Goal: Task Accomplishment & Management: Manage account settings

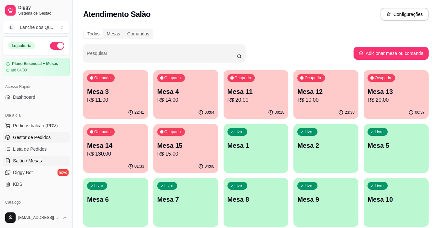
click at [41, 141] on link "Gestor de Pedidos" at bounding box center [36, 137] width 67 height 10
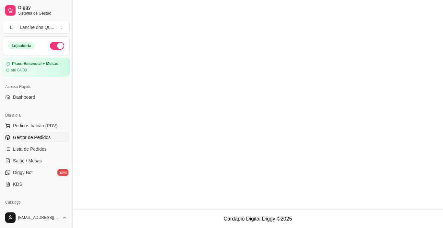
drag, startPoint x: 31, startPoint y: 151, endPoint x: 38, endPoint y: 141, distance: 11.8
click at [31, 150] on span "Lista de Pedidos" at bounding box center [30, 149] width 34 height 6
click at [42, 139] on span "Gestor de Pedidos" at bounding box center [32, 137] width 38 height 6
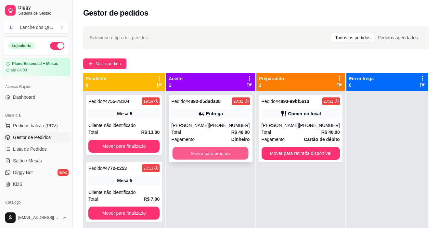
click at [216, 159] on button "Mover para preparo" at bounding box center [210, 153] width 76 height 13
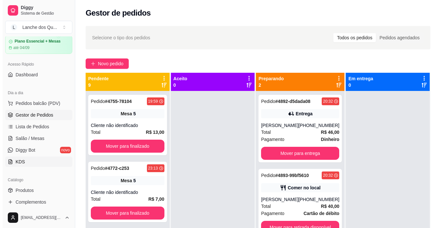
scroll to position [32, 0]
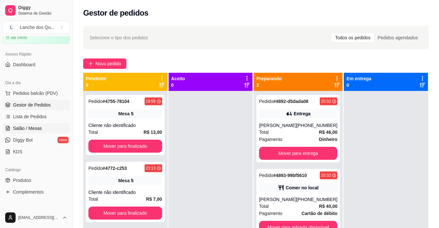
click at [26, 128] on span "Salão / Mesas" at bounding box center [27, 128] width 29 height 6
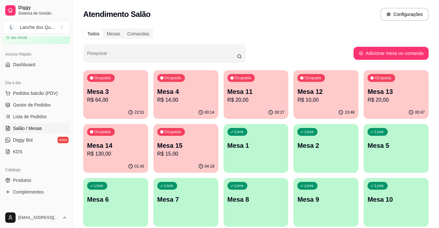
click at [180, 154] on p "R$ 15,00" at bounding box center [185, 154] width 57 height 8
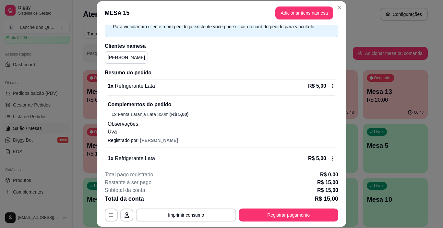
scroll to position [65, 0]
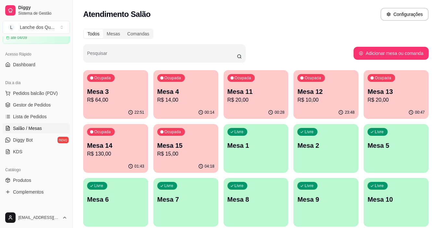
click at [193, 99] on p "R$ 14,00" at bounding box center [185, 100] width 57 height 8
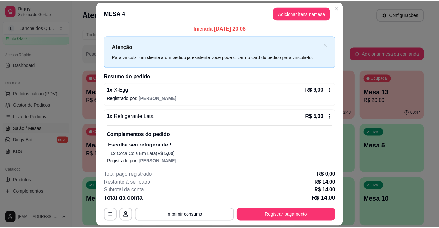
scroll to position [9, 0]
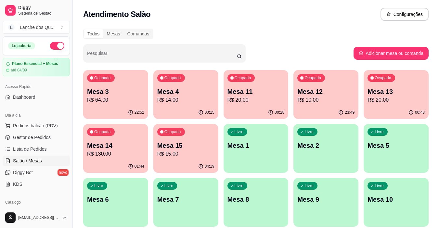
click at [126, 97] on p "R$ 64,00" at bounding box center [115, 100] width 57 height 8
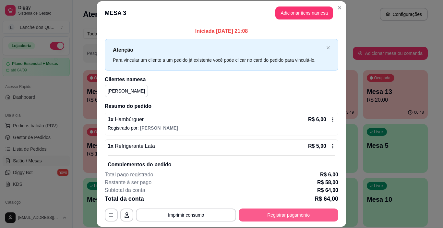
click at [271, 217] on button "Registrar pagamento" at bounding box center [289, 214] width 100 height 13
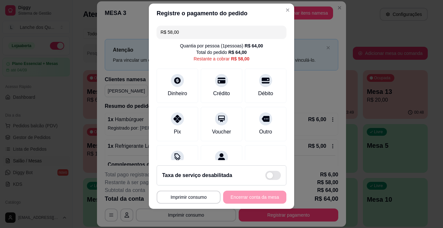
scroll to position [9, 0]
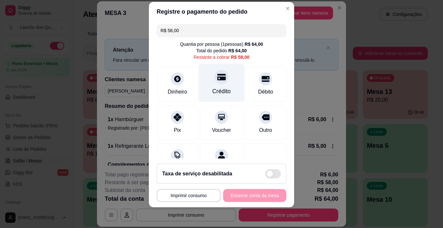
click at [215, 83] on div at bounding box center [222, 77] width 14 height 14
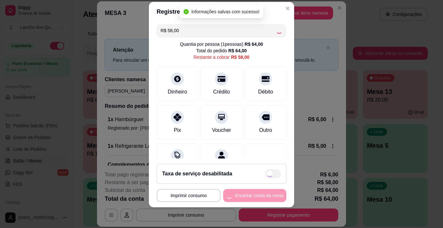
type input "R$ 0,00"
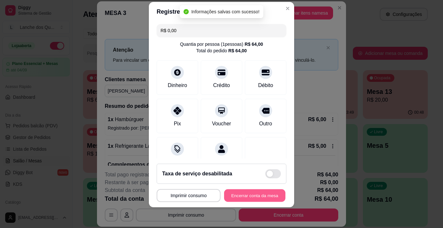
click at [246, 194] on button "Encerrar conta da mesa" at bounding box center [254, 195] width 61 height 13
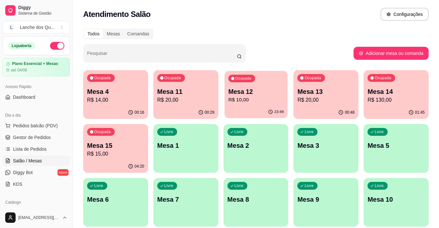
click at [247, 99] on p "R$ 10,00" at bounding box center [256, 99] width 56 height 7
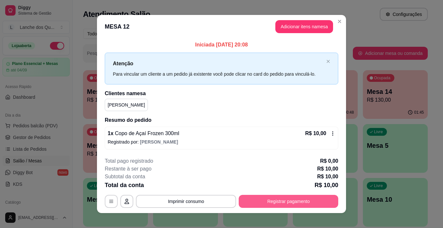
click at [272, 200] on button "Registrar pagamento" at bounding box center [289, 201] width 100 height 13
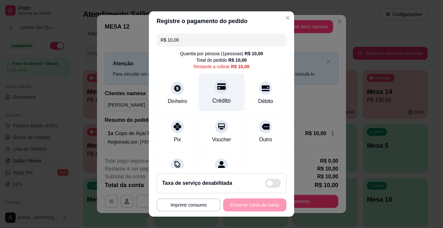
click at [217, 90] on icon at bounding box center [221, 86] width 8 height 8
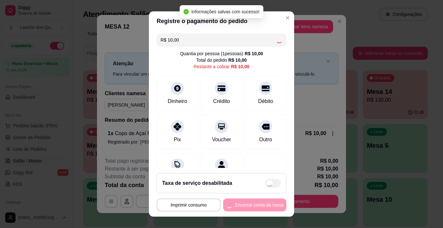
type input "R$ 0,00"
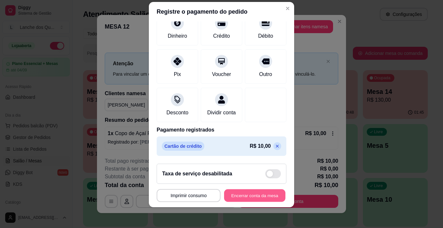
click at [230, 193] on button "Encerrar conta da mesa" at bounding box center [254, 195] width 61 height 13
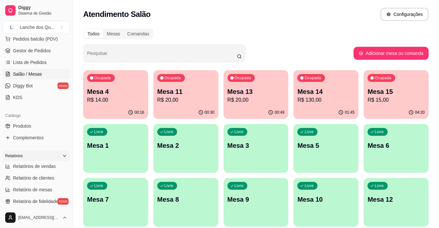
scroll to position [97, 0]
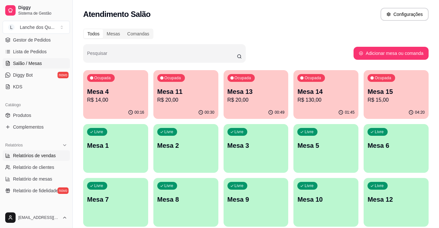
click at [42, 155] on span "Relatórios de vendas" at bounding box center [34, 155] width 43 height 6
select select "ALL"
select select "0"
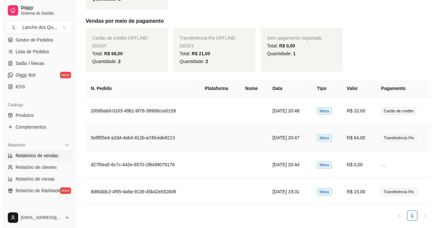
scroll to position [277, 0]
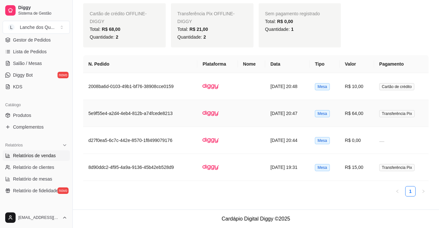
click at [367, 109] on td "R$ 64,00" at bounding box center [356, 113] width 34 height 27
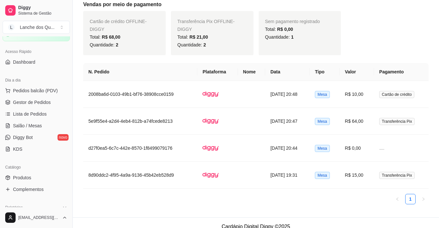
scroll to position [32, 0]
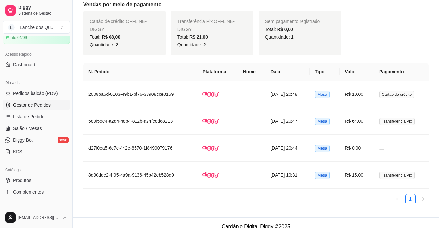
click at [34, 102] on span "Gestor de Pedidos" at bounding box center [32, 105] width 38 height 6
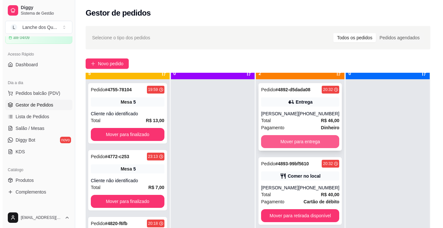
scroll to position [18, 0]
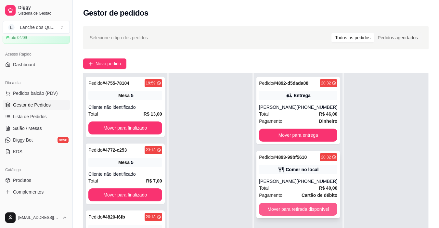
click at [316, 216] on button "Mover para retirada disponível" at bounding box center [298, 209] width 78 height 13
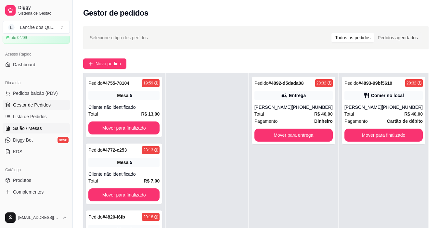
click at [28, 128] on span "Salão / Mesas" at bounding box center [27, 128] width 29 height 6
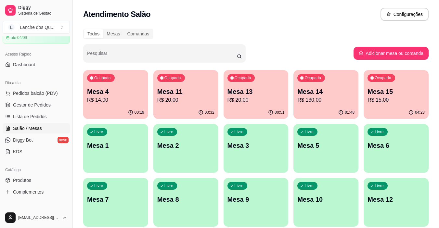
click at [115, 101] on p "R$ 14,00" at bounding box center [115, 100] width 57 height 8
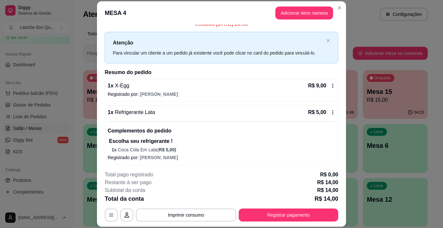
scroll to position [9, 0]
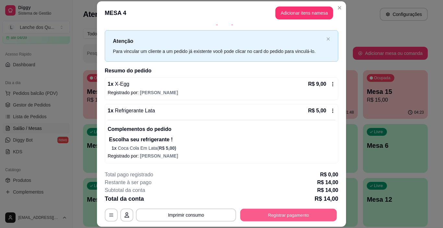
click at [288, 213] on button "Registrar pagamento" at bounding box center [289, 215] width 97 height 13
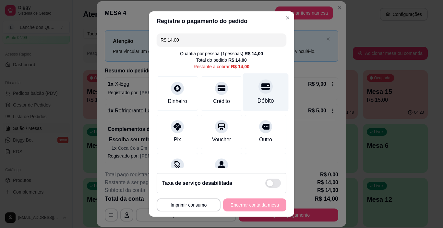
click at [264, 97] on div "Débito" at bounding box center [266, 92] width 46 height 38
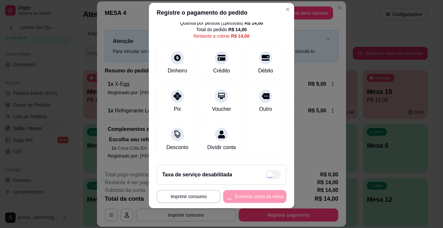
scroll to position [9, 0]
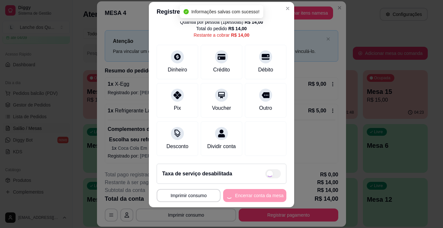
type input "R$ 0,00"
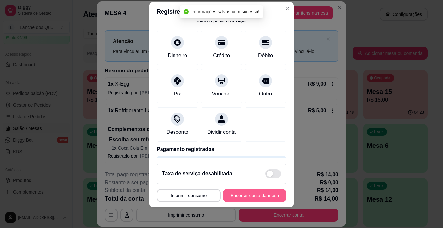
click at [253, 193] on button "Encerrar conta da mesa" at bounding box center [254, 195] width 63 height 13
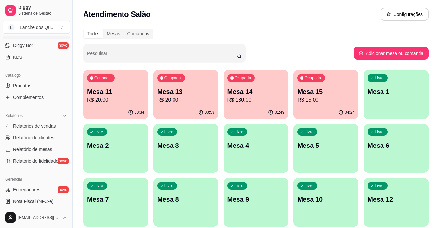
scroll to position [130, 0]
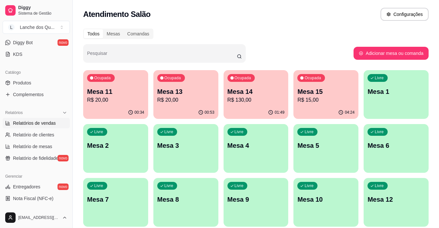
click at [39, 122] on span "Relatórios de vendas" at bounding box center [34, 123] width 43 height 6
select select "ALL"
select select "0"
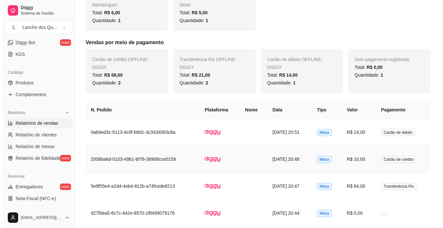
scroll to position [260, 0]
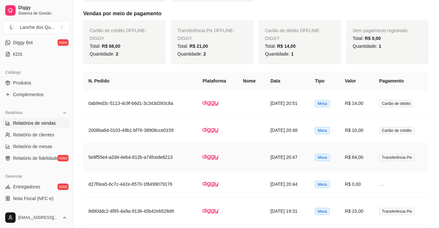
click at [368, 159] on td "R$ 64,00" at bounding box center [356, 157] width 34 height 27
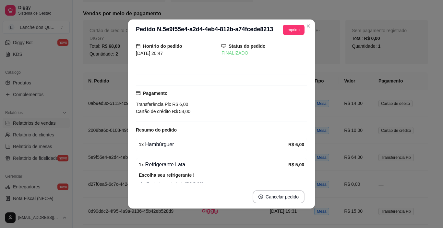
scroll to position [32, 0]
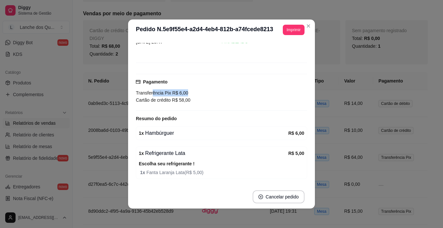
drag, startPoint x: 150, startPoint y: 93, endPoint x: 205, endPoint y: 93, distance: 54.5
click at [204, 93] on div "Transferência Pix R$ 6,00" at bounding box center [221, 92] width 171 height 7
click at [205, 93] on div "Transferência Pix R$ 6,00" at bounding box center [221, 92] width 171 height 7
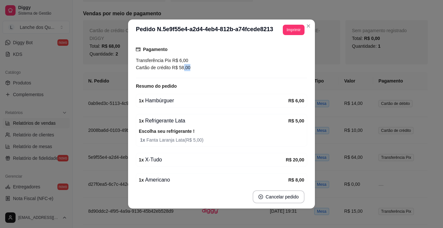
drag, startPoint x: 180, startPoint y: 67, endPoint x: 201, endPoint y: 68, distance: 20.1
click at [200, 68] on div "Cartão de crédito R$ 58,00" at bounding box center [221, 67] width 171 height 7
click at [201, 68] on div "Cartão de crédito R$ 58,00" at bounding box center [221, 67] width 171 height 7
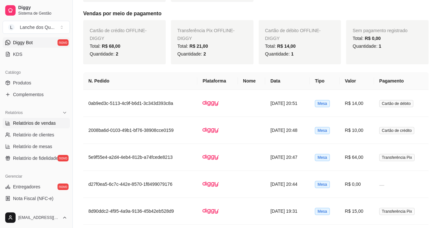
scroll to position [97, 0]
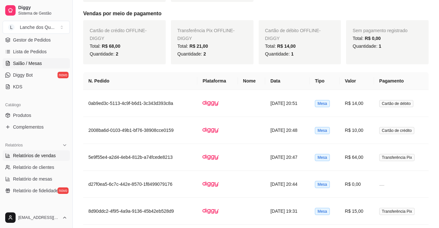
click at [34, 63] on span "Salão / Mesas" at bounding box center [27, 63] width 29 height 6
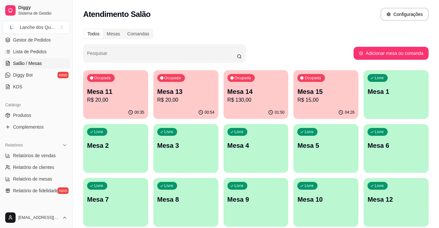
click at [268, 145] on p "Mesa 4" at bounding box center [255, 145] width 57 height 9
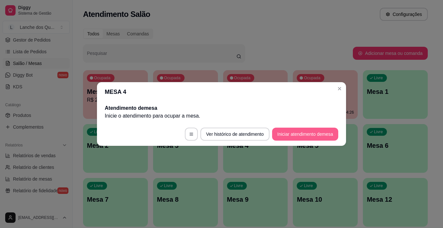
click at [291, 128] on button "Iniciar atendimento de mesa" at bounding box center [305, 134] width 66 height 13
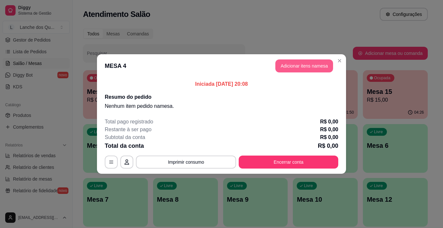
click at [316, 64] on button "Adicionar itens na mesa" at bounding box center [305, 65] width 58 height 13
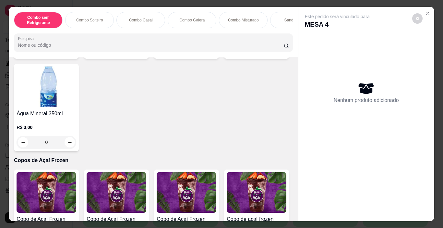
scroll to position [1493, 0]
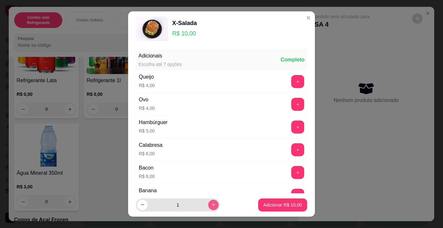
click at [211, 206] on icon "increase-product-quantity" at bounding box center [213, 204] width 5 height 5
type input "2"
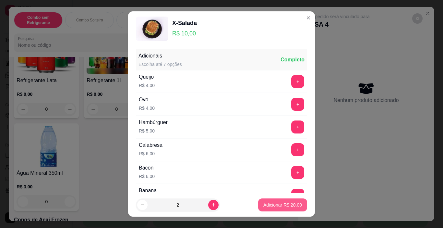
click at [294, 205] on p "Adicionar R$ 20,00" at bounding box center [283, 205] width 39 height 6
type input "2"
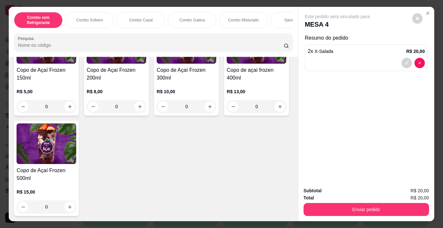
scroll to position [2013, 0]
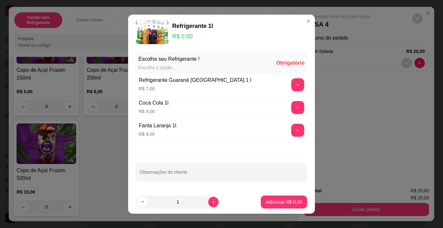
click at [292, 107] on button "+" at bounding box center [298, 107] width 13 height 13
click at [288, 205] on p "Adicionar R$ 9,00" at bounding box center [284, 202] width 36 height 6
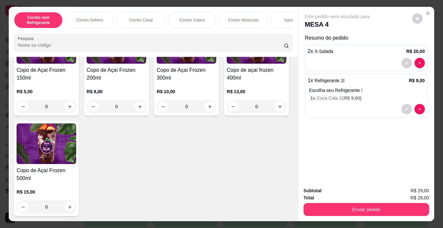
scroll to position [2270, 0]
click at [65, 105] on button "increase-product-quantity" at bounding box center [70, 107] width 10 height 10
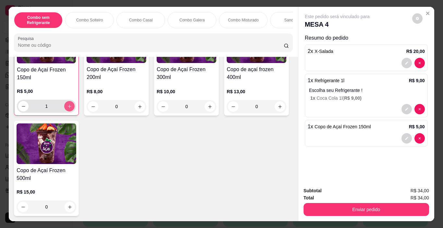
click at [67, 105] on icon "increase-product-quantity" at bounding box center [69, 106] width 5 height 5
type input "2"
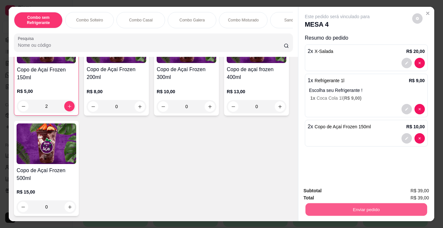
click at [362, 209] on button "Enviar pedido" at bounding box center [366, 209] width 122 height 13
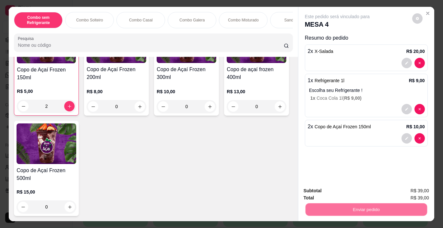
click at [355, 191] on button "Não registrar e enviar pedido" at bounding box center [345, 191] width 68 height 12
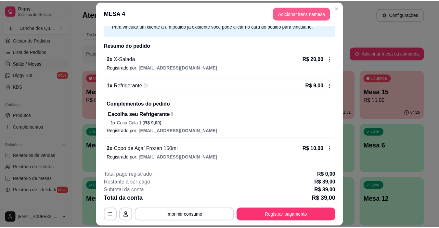
scroll to position [35, 0]
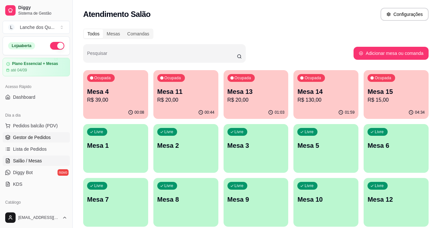
click at [34, 136] on span "Gestor de Pedidos" at bounding box center [32, 137] width 38 height 6
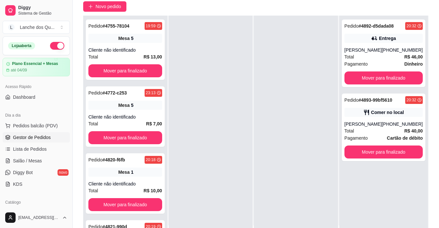
scroll to position [65, 0]
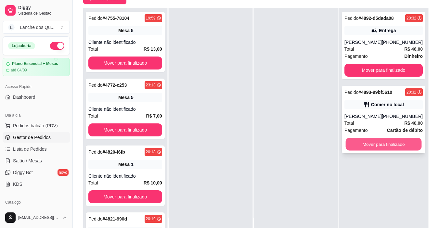
click at [389, 151] on button "Mover para finalizado" at bounding box center [383, 144] width 76 height 13
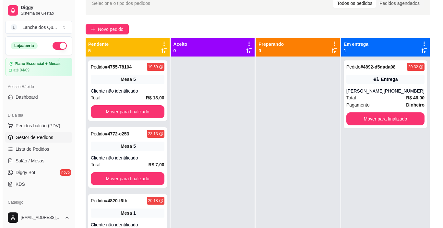
scroll to position [0, 0]
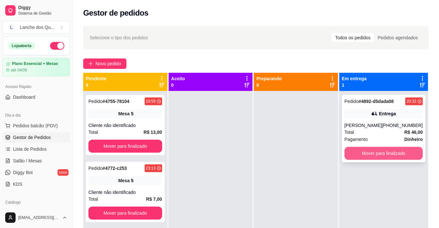
click at [395, 160] on button "Mover para finalizado" at bounding box center [383, 153] width 78 height 13
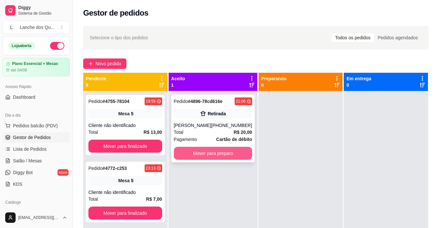
click at [224, 155] on button "Mover para preparo" at bounding box center [213, 153] width 78 height 13
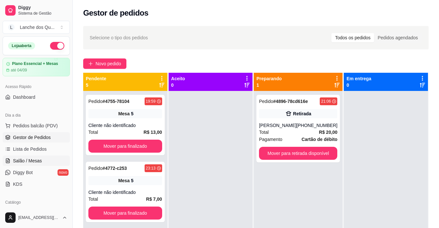
click at [36, 163] on span "Salão / Mesas" at bounding box center [27, 160] width 29 height 6
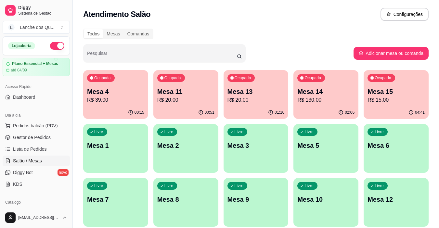
click at [118, 90] on p "Mesa 4" at bounding box center [115, 91] width 57 height 9
click at [35, 137] on span "Gestor de Pedidos" at bounding box center [32, 137] width 38 height 6
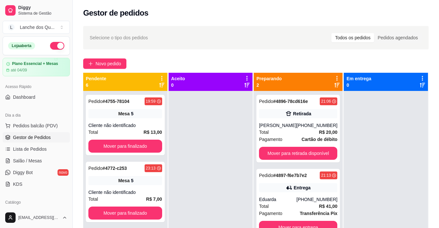
scroll to position [18, 0]
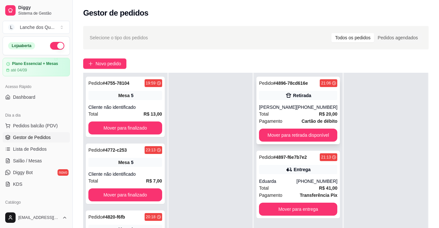
click at [312, 128] on div "Pedido # 4896-78cd616e 21:06 Retirada [PERSON_NAME] [PHONE_NUMBER] Total R$ 20,…" at bounding box center [297, 111] width 83 height 68
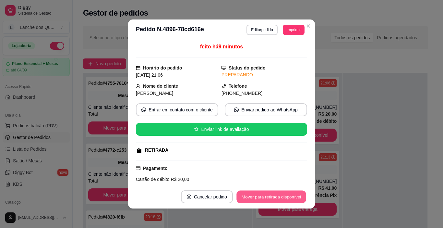
click at [258, 198] on button "Mover para retirada disponível" at bounding box center [271, 197] width 69 height 13
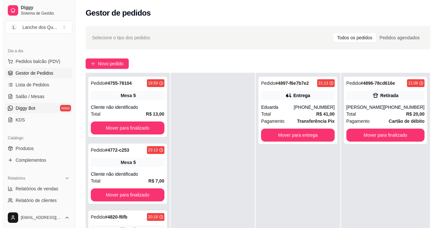
scroll to position [65, 0]
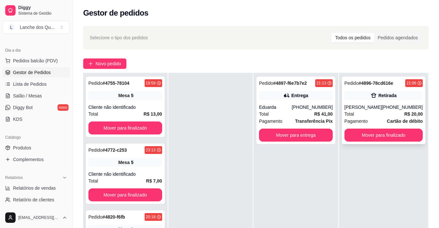
click at [380, 105] on div "[PERSON_NAME]" at bounding box center [362, 107] width 37 height 6
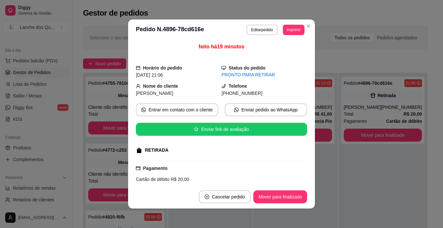
scroll to position [62, 0]
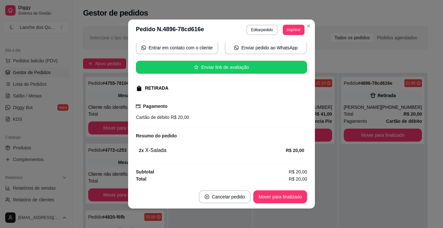
click at [329, 189] on div "**********" at bounding box center [221, 114] width 443 height 228
click at [297, 200] on button "Mover para finalizado" at bounding box center [280, 197] width 52 height 13
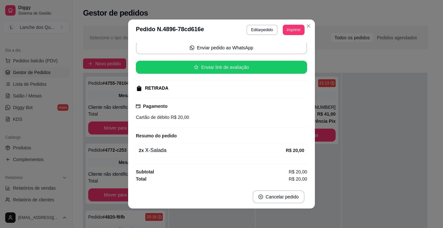
scroll to position [47, 0]
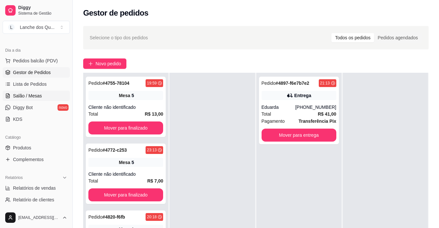
click at [39, 101] on link "Salão / Mesas" at bounding box center [36, 96] width 67 height 10
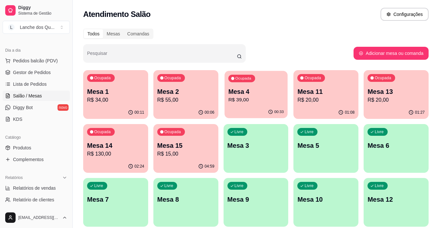
click at [264, 94] on p "Mesa 4" at bounding box center [256, 91] width 56 height 9
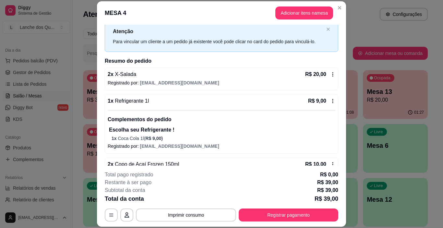
scroll to position [35, 0]
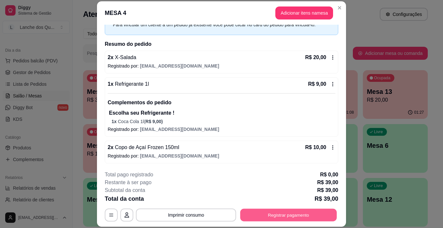
click at [279, 215] on button "Registrar pagamento" at bounding box center [289, 215] width 97 height 13
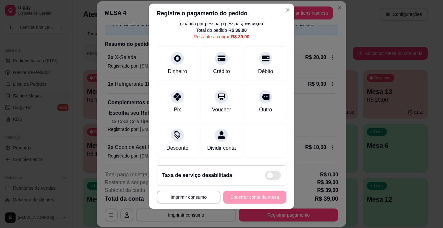
scroll to position [9, 0]
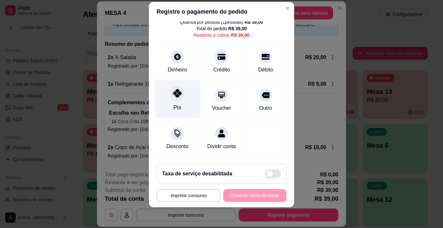
click at [175, 92] on div at bounding box center [177, 93] width 14 height 14
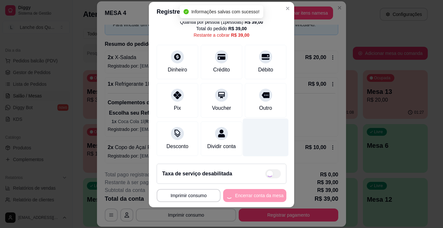
type input "R$ 0,00"
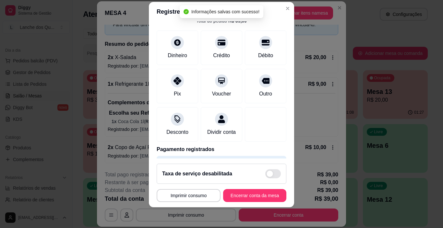
scroll to position [57, 0]
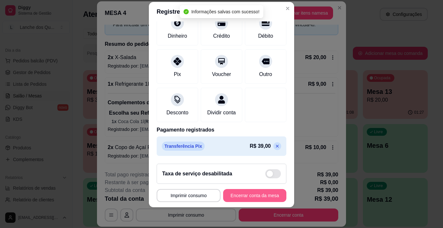
click at [259, 192] on button "Encerrar conta da mesa" at bounding box center [254, 195] width 63 height 13
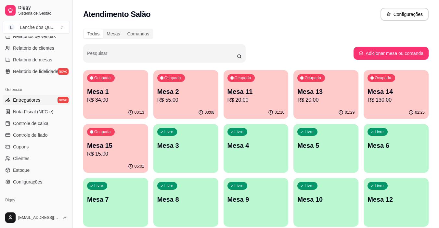
scroll to position [207, 0]
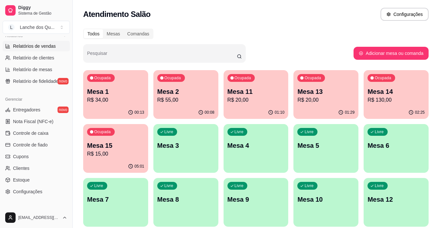
click at [44, 46] on span "Relatórios de vendas" at bounding box center [34, 46] width 43 height 6
select select "ALL"
select select "0"
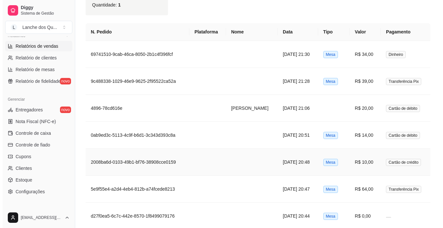
scroll to position [422, 0]
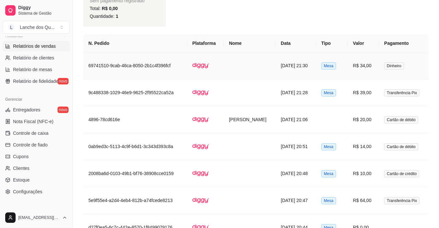
click at [378, 66] on td "R$ 34,00" at bounding box center [362, 65] width 31 height 27
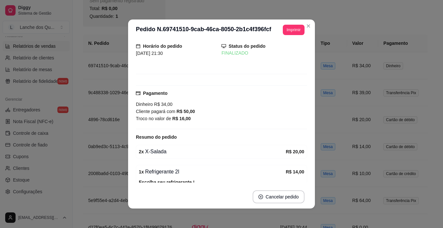
scroll to position [32, 0]
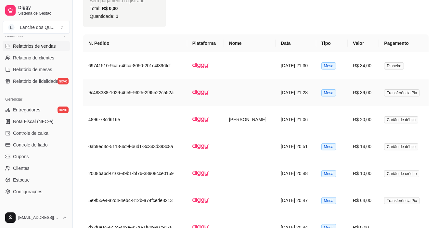
click at [383, 95] on td "Transferência Pix" at bounding box center [403, 92] width 50 height 27
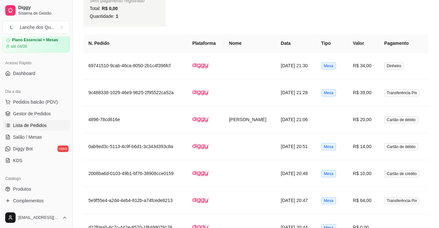
scroll to position [0, 0]
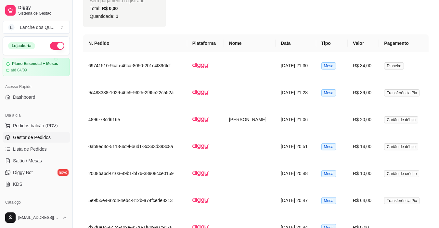
click at [30, 138] on span "Gestor de Pedidos" at bounding box center [32, 137] width 38 height 6
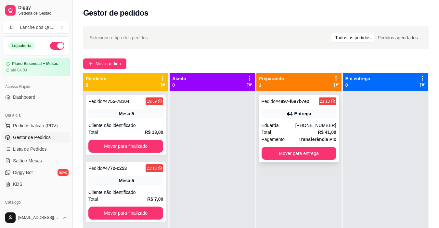
click at [319, 119] on div "Pedido # 4897-f6e7b7e2 21:13 Entrega Eduarda [PHONE_NUMBER] Total R$ 41,00 Paga…" at bounding box center [299, 129] width 80 height 68
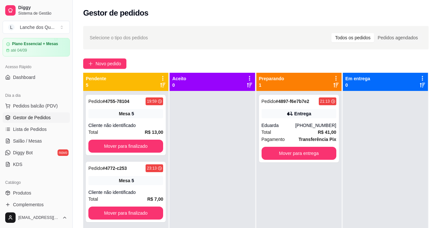
scroll to position [97, 0]
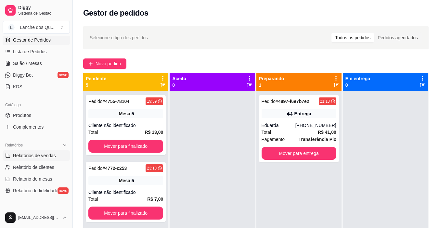
click at [34, 157] on span "Relatórios de vendas" at bounding box center [34, 155] width 43 height 6
select select "ALL"
select select "0"
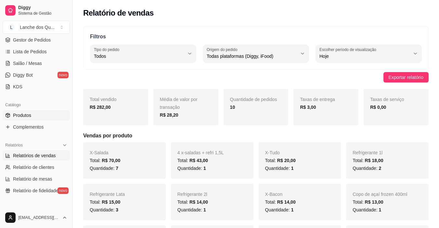
scroll to position [32, 0]
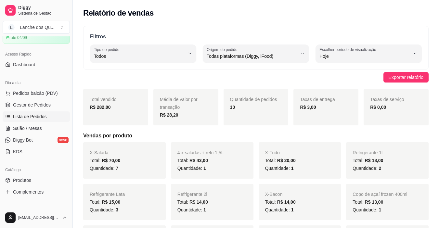
click at [37, 117] on span "Lista de Pedidos" at bounding box center [30, 116] width 34 height 6
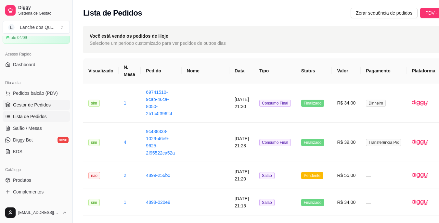
click at [31, 105] on span "Gestor de Pedidos" at bounding box center [32, 105] width 38 height 6
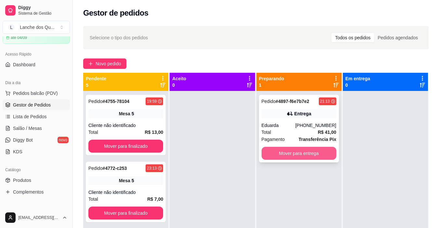
click at [301, 154] on button "Mover para entrega" at bounding box center [298, 153] width 75 height 13
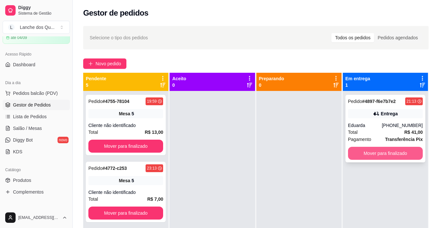
click at [387, 151] on button "Mover para finalizado" at bounding box center [385, 153] width 75 height 13
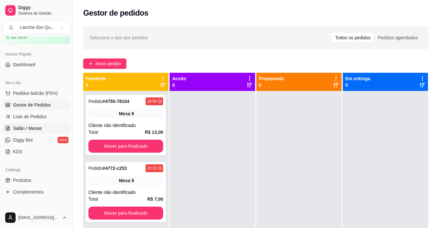
click at [43, 126] on link "Salão / Mesas" at bounding box center [36, 128] width 67 height 10
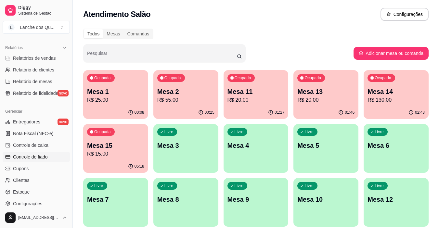
scroll to position [130, 0]
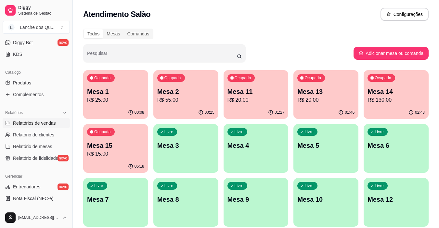
click at [41, 126] on span "Relatórios de vendas" at bounding box center [34, 123] width 43 height 6
select select "ALL"
select select "0"
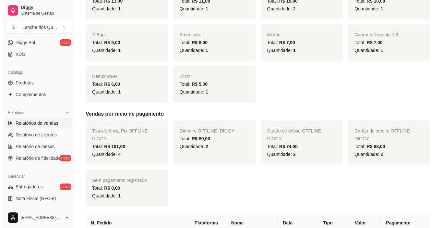
scroll to position [372, 0]
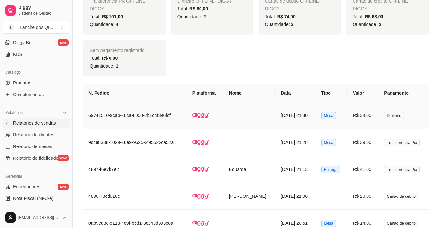
click at [385, 114] on td "Dinheiro" at bounding box center [403, 115] width 50 height 27
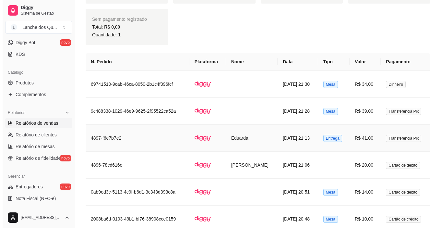
scroll to position [437, 0]
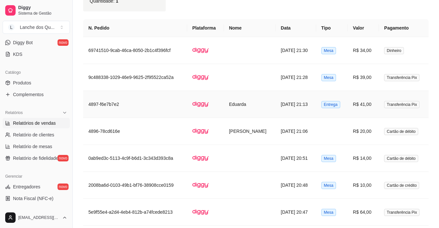
click at [224, 106] on td "Eduarda" at bounding box center [250, 104] width 52 height 27
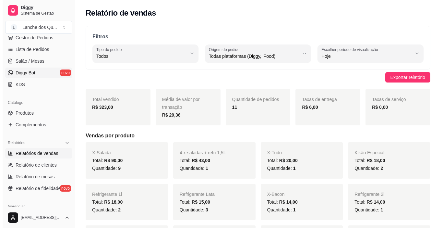
scroll to position [65, 0]
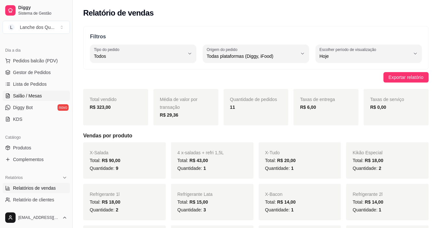
click at [32, 94] on span "Salão / Mesas" at bounding box center [27, 96] width 29 height 6
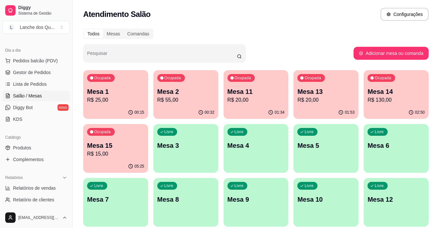
click at [126, 98] on p "R$ 25,00" at bounding box center [115, 100] width 57 height 8
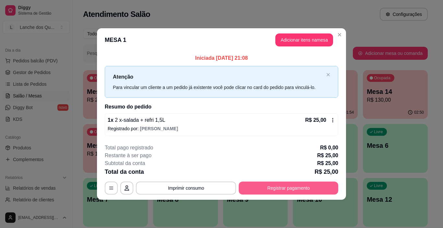
click at [319, 189] on button "Registrar pagamento" at bounding box center [289, 187] width 100 height 13
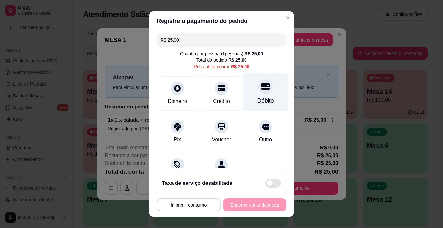
click at [259, 94] on div "Débito" at bounding box center [266, 92] width 46 height 38
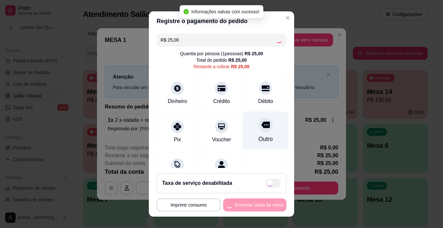
type input "R$ 0,00"
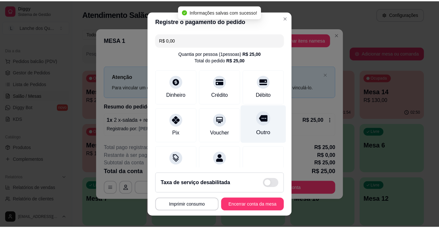
scroll to position [57, 0]
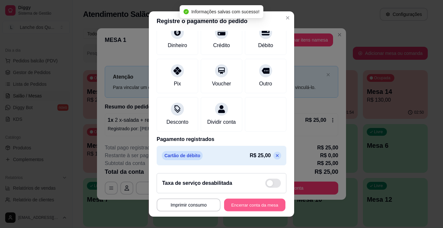
click at [254, 205] on button "Encerrar conta da mesa" at bounding box center [254, 205] width 61 height 13
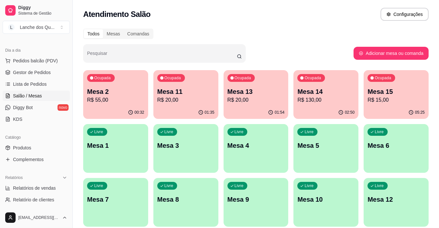
click at [117, 111] on div "00:32" at bounding box center [115, 112] width 65 height 13
